Goal: Task Accomplishment & Management: Manage account settings

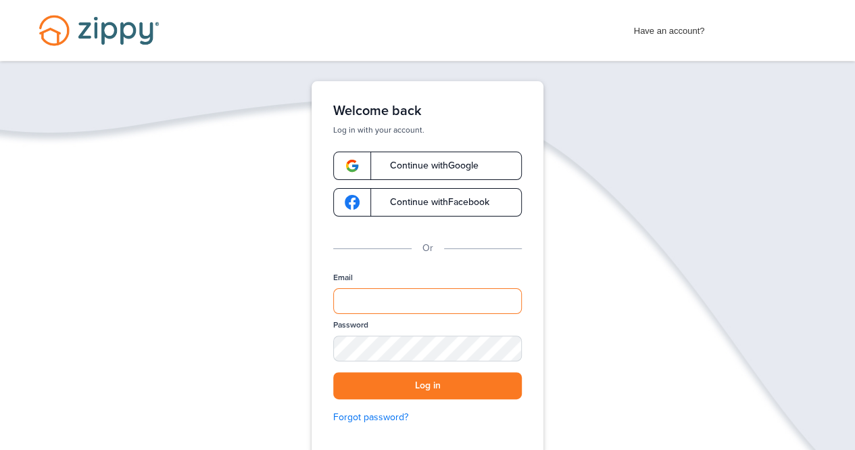
click at [389, 305] on input "Email" at bounding box center [427, 301] width 189 height 26
type input "**********"
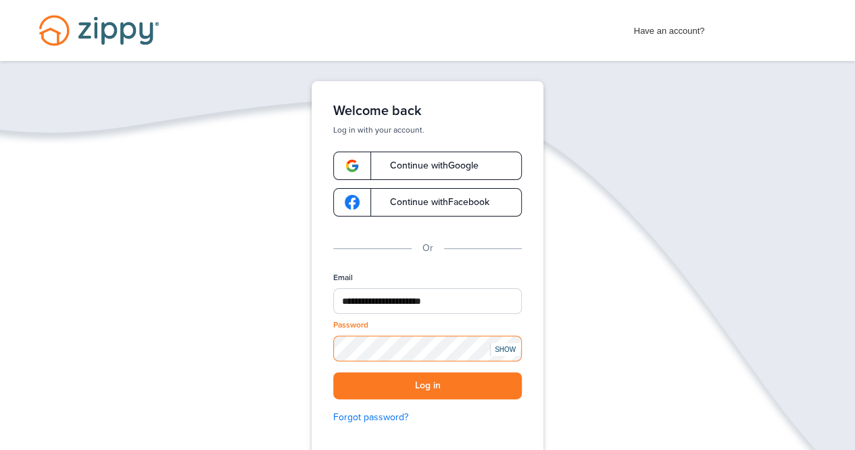
click at [333, 372] on button "Log in" at bounding box center [427, 386] width 189 height 28
